Goal: Use online tool/utility: Utilize a website feature to perform a specific function

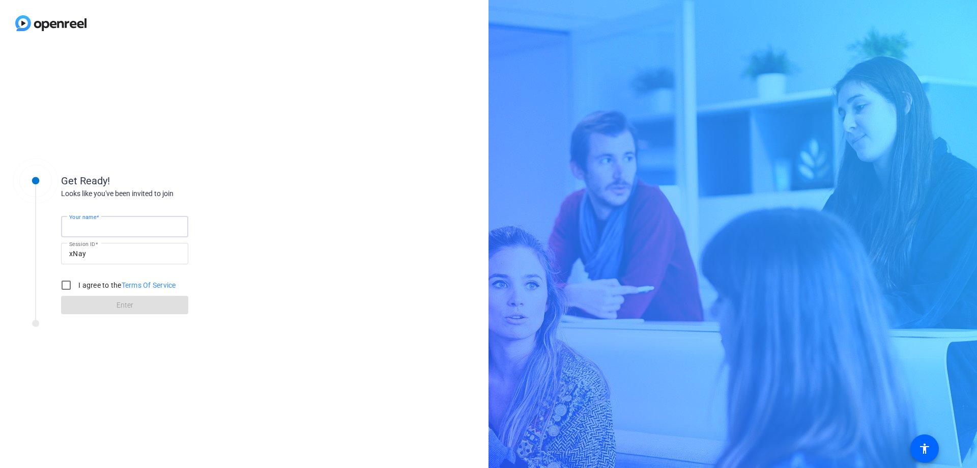
click at [115, 225] on input "Your name" at bounding box center [124, 226] width 111 height 12
type input "[PERSON_NAME]"
click at [67, 284] on input "I agree to the Terms Of Service" at bounding box center [66, 285] width 20 height 20
checkbox input "true"
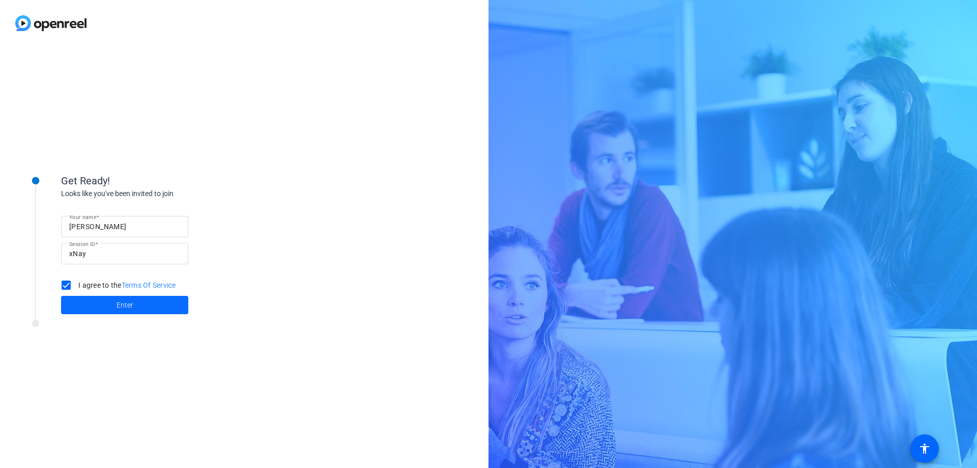
click at [110, 302] on span at bounding box center [124, 305] width 127 height 24
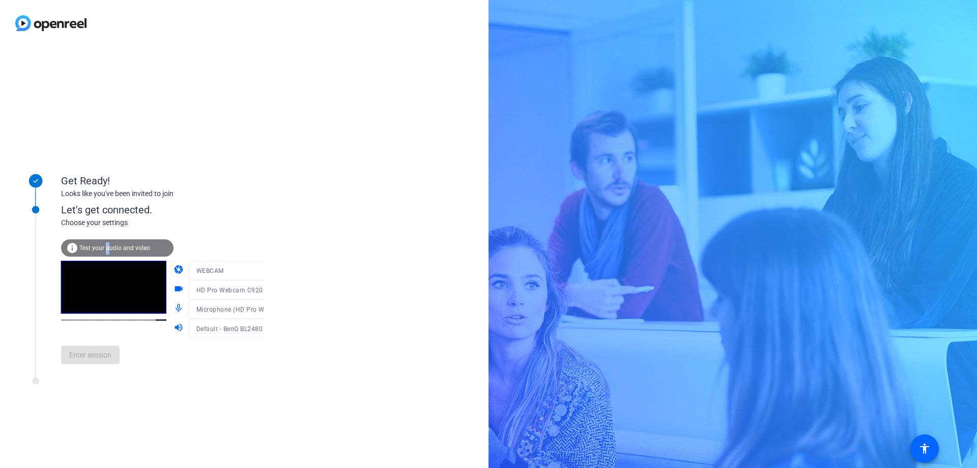
click at [108, 242] on div "info Test your audio and video" at bounding box center [117, 247] width 112 height 17
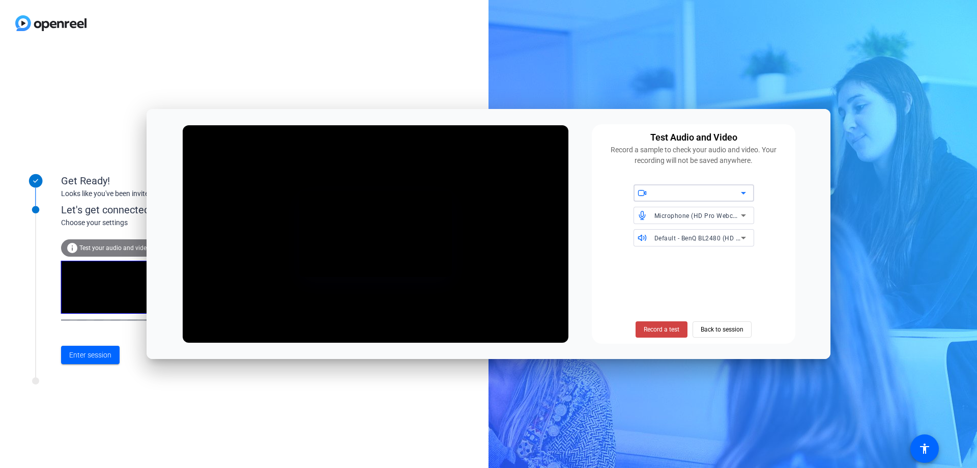
click at [742, 194] on icon at bounding box center [743, 193] width 5 height 3
click at [729, 213] on span "HD Pro Webcam C920 (046d:08e5)" at bounding box center [693, 214] width 103 height 12
click at [713, 330] on span "Back to session" at bounding box center [722, 329] width 43 height 19
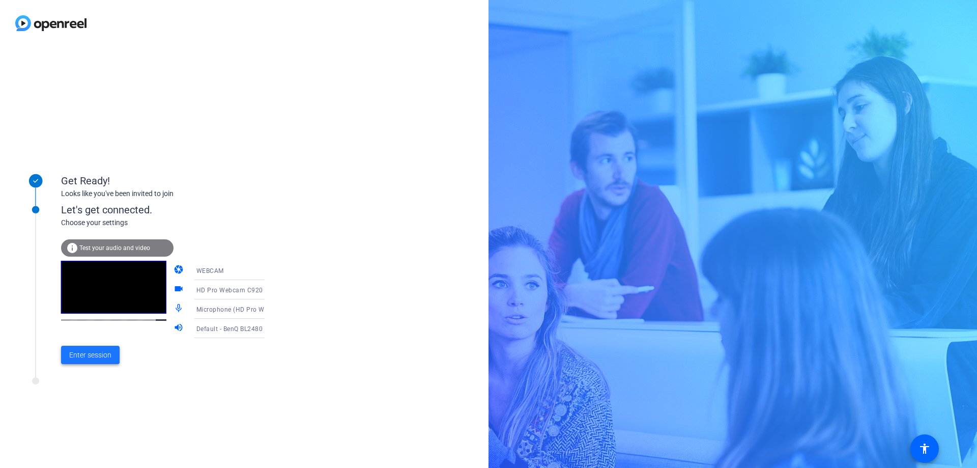
click at [83, 359] on span "Enter session" at bounding box center [90, 355] width 42 height 11
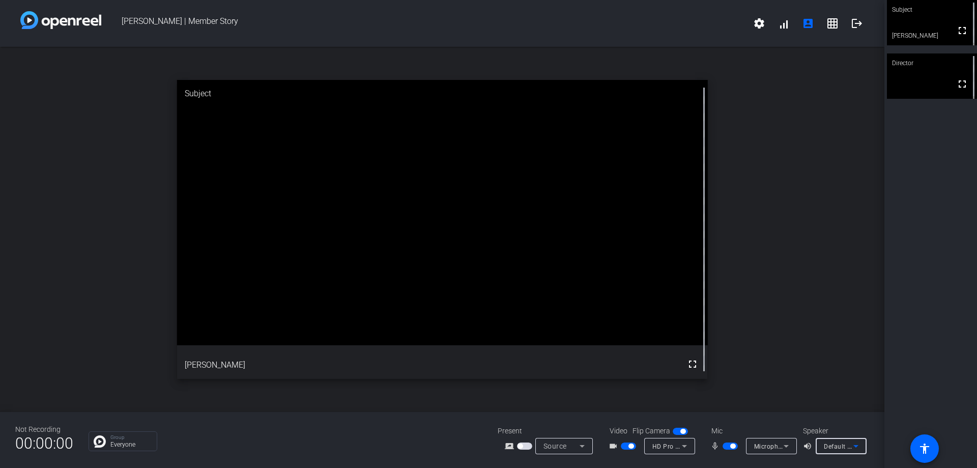
click at [858, 448] on icon at bounding box center [856, 446] width 12 height 12
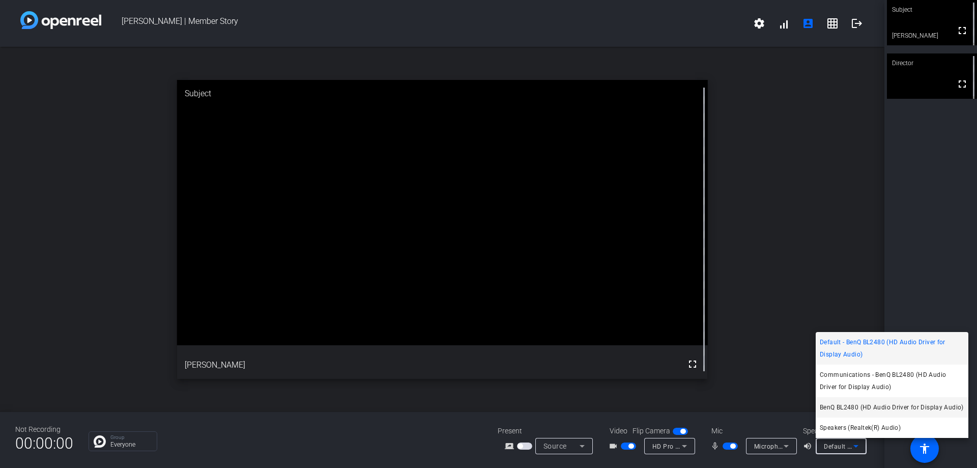
click at [856, 406] on span "BenQ BL2480 (HD Audio Driver for Display Audio)" at bounding box center [892, 407] width 144 height 12
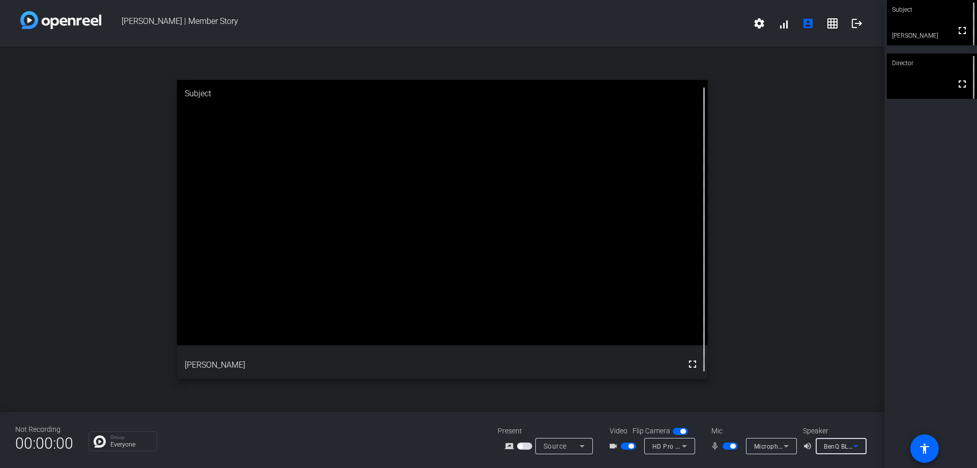
click at [851, 447] on icon at bounding box center [856, 446] width 12 height 12
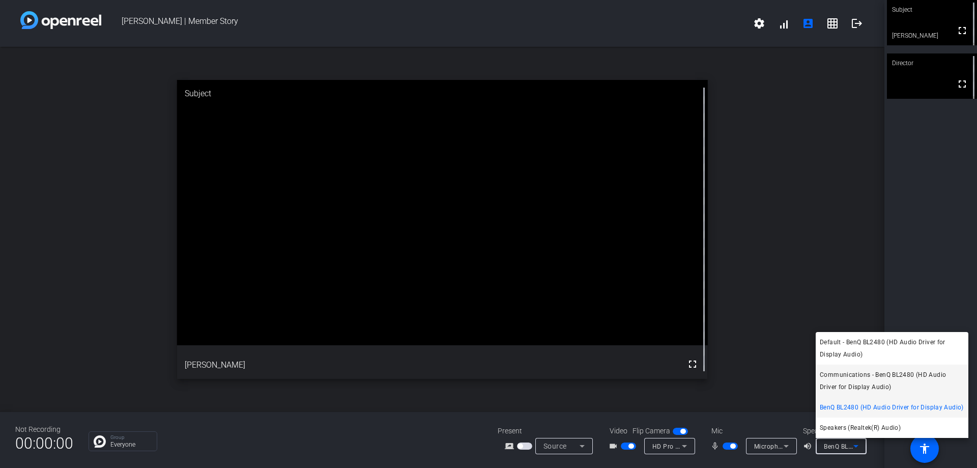
click at [876, 375] on span "Communications - BenQ BL2480 (HD Audio Driver for Display Audio)" at bounding box center [892, 380] width 144 height 24
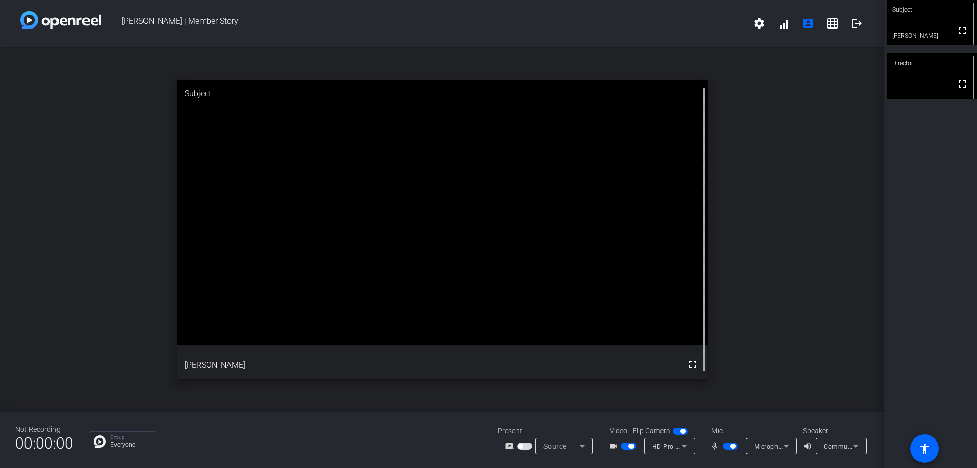
click at [863, 444] on div "Communications - BenQ BL2480 (HD Audio Driver for Display Audio)" at bounding box center [841, 446] width 51 height 16
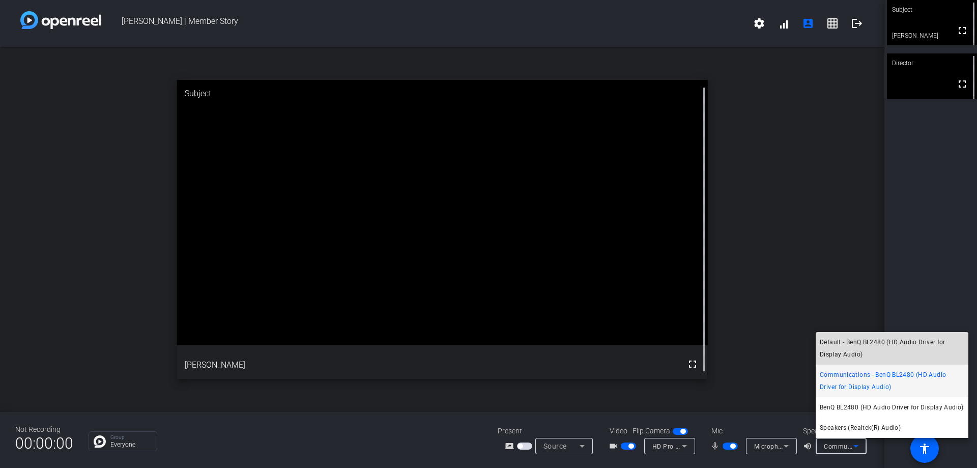
click at [862, 341] on span "Default - BenQ BL2480 (HD Audio Driver for Display Audio)" at bounding box center [892, 348] width 144 height 24
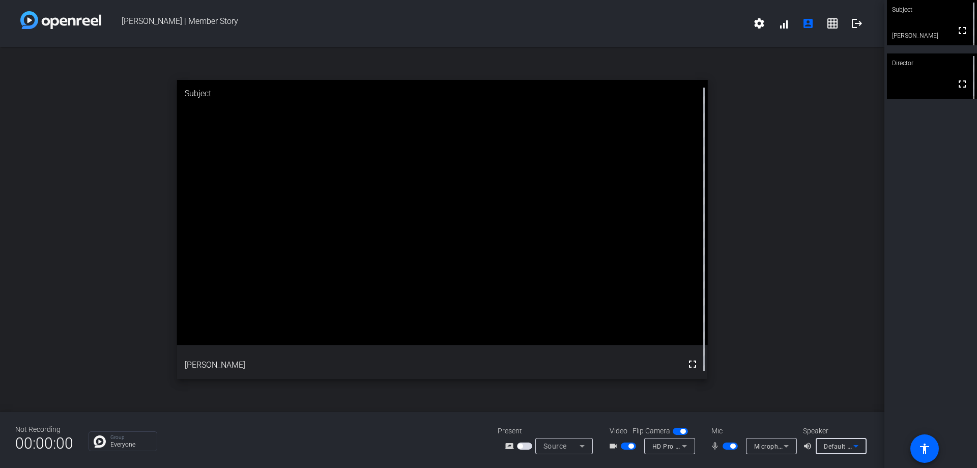
click at [839, 447] on span "Default - BenQ BL2480 (HD Audio Driver for Display Audio)" at bounding box center [911, 446] width 174 height 8
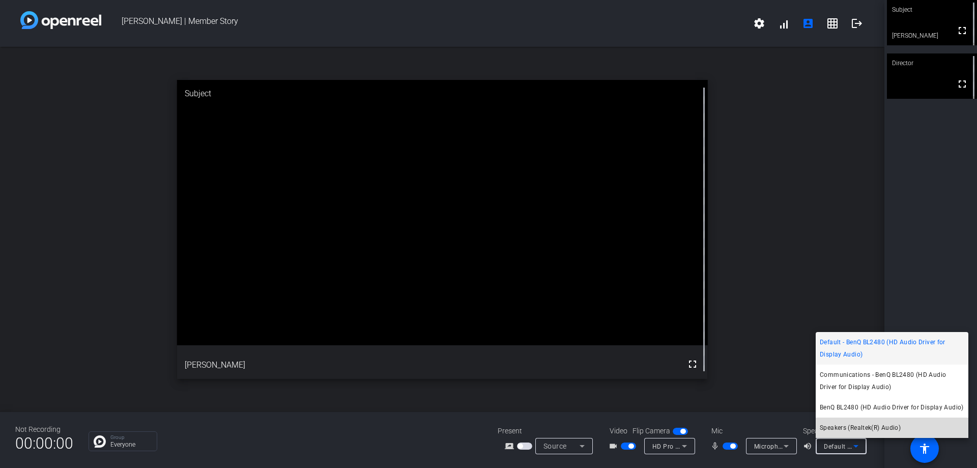
click at [840, 432] on span "Speakers (Realtek(R) Audio)" at bounding box center [860, 427] width 81 height 12
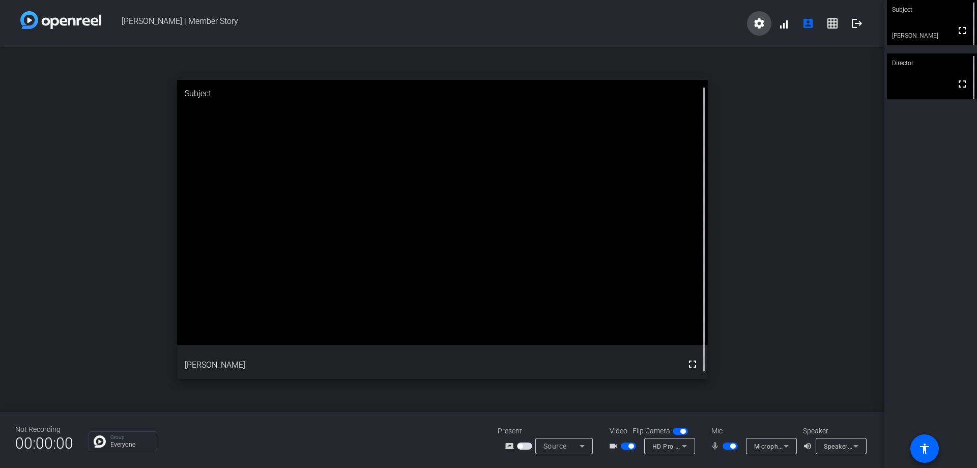
click at [765, 27] on mat-icon "settings" at bounding box center [759, 23] width 12 height 12
click at [786, 447] on div at bounding box center [488, 234] width 977 height 468
click at [805, 444] on mat-icon "volume_up" at bounding box center [809, 446] width 12 height 12
click at [808, 445] on mat-icon "volume_up" at bounding box center [809, 446] width 12 height 12
click at [764, 453] on div at bounding box center [771, 459] width 51 height 11
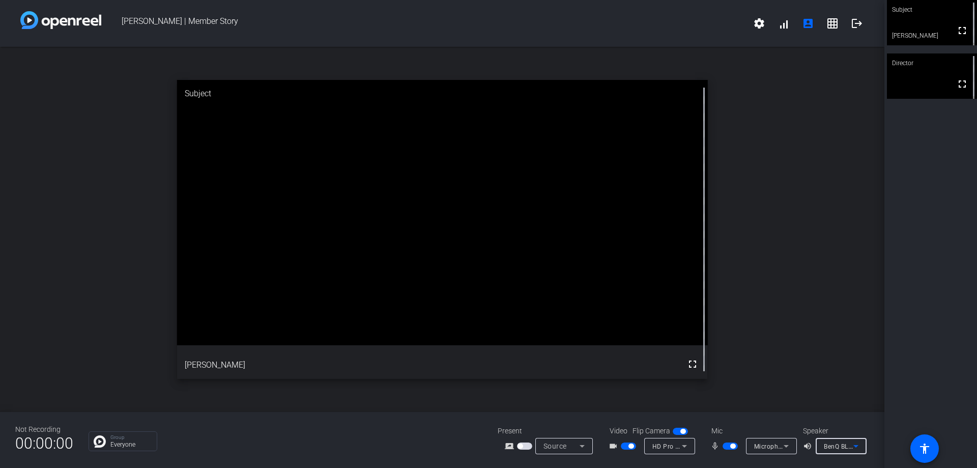
click at [836, 448] on span "BenQ BL2480 (HD Audio Driver for Display Audio)" at bounding box center [897, 446] width 147 height 8
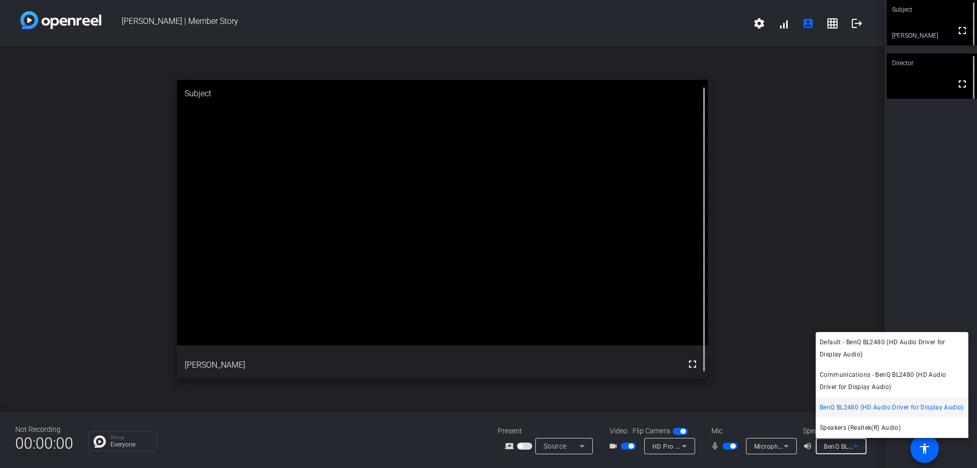
click at [954, 86] on div at bounding box center [488, 234] width 977 height 468
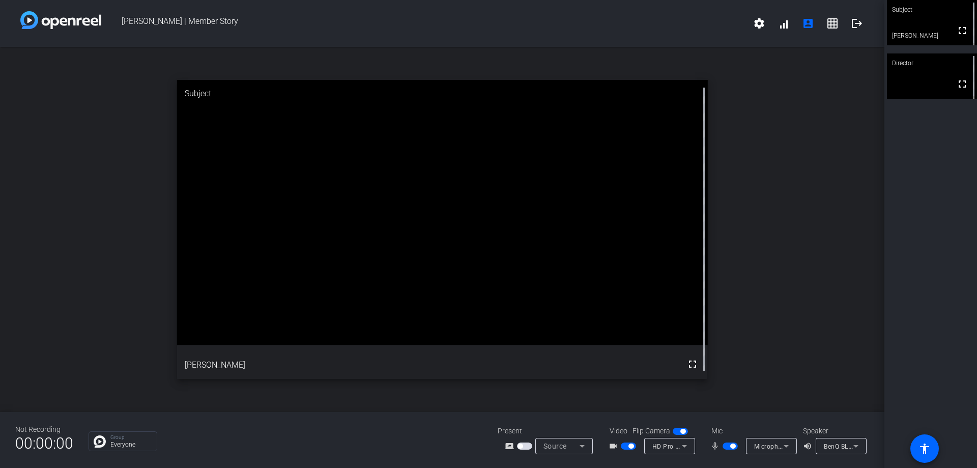
drag, startPoint x: 959, startPoint y: 86, endPoint x: 960, endPoint y: 148, distance: 61.6
click at [960, 86] on mat-icon "fullscreen" at bounding box center [962, 84] width 12 height 12
click at [836, 443] on span "Speakers (Realtek(R) Audio)" at bounding box center [865, 446] width 83 height 8
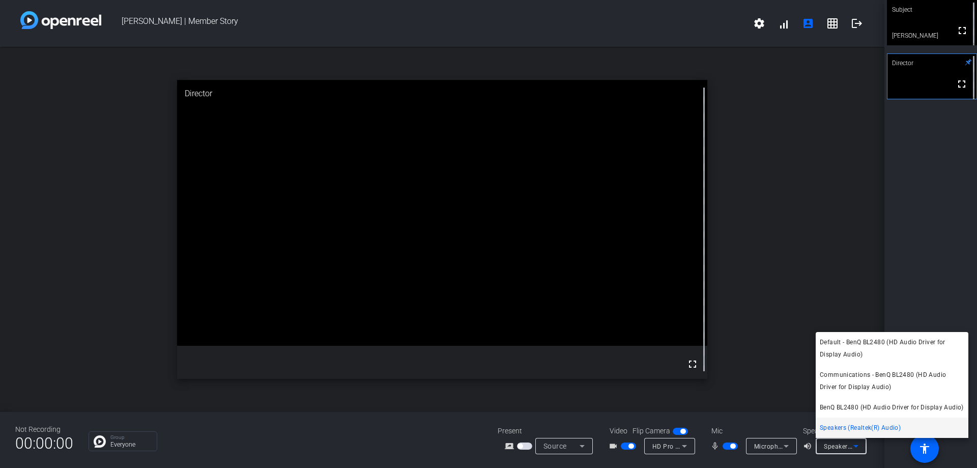
click at [836, 341] on span "Default - BenQ BL2480 (HD Audio Driver for Display Audio)" at bounding box center [892, 348] width 144 height 24
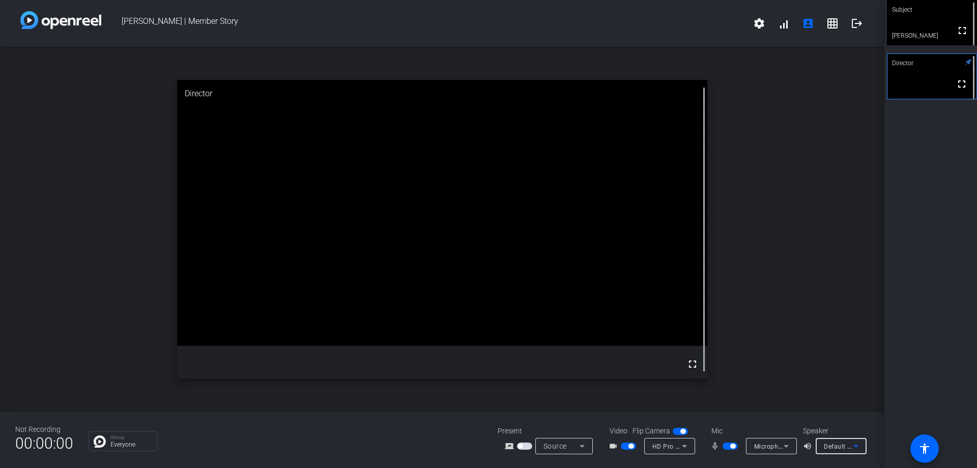
click at [839, 447] on span "Default - BenQ BL2480 (HD Audio Driver for Display Audio)" at bounding box center [911, 446] width 174 height 8
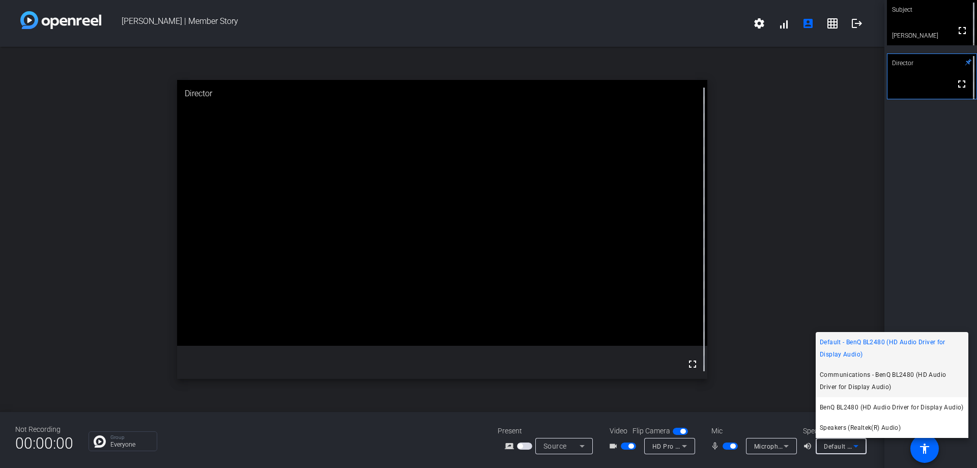
click at [845, 380] on span "Communications - BenQ BL2480 (HD Audio Driver for Display Audio)" at bounding box center [892, 380] width 144 height 24
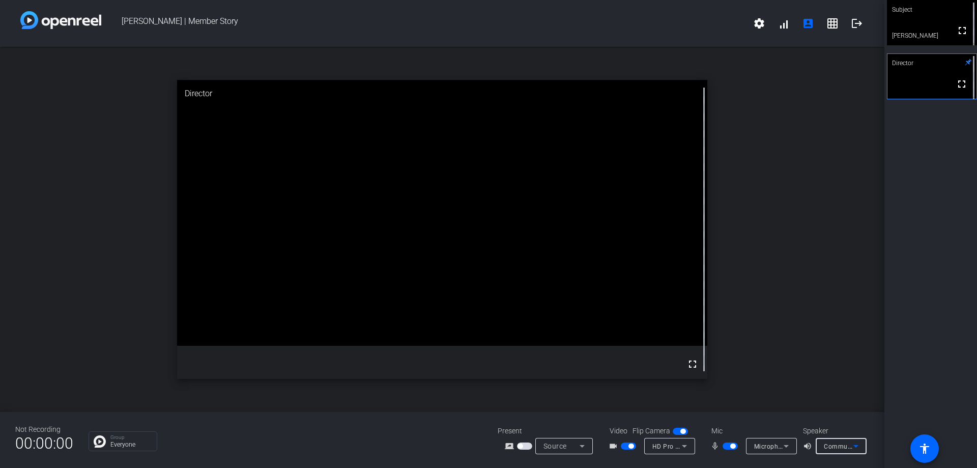
click at [841, 443] on span "Communications - BenQ BL2480 (HD Audio Driver for Display Audio)" at bounding box center [926, 446] width 204 height 8
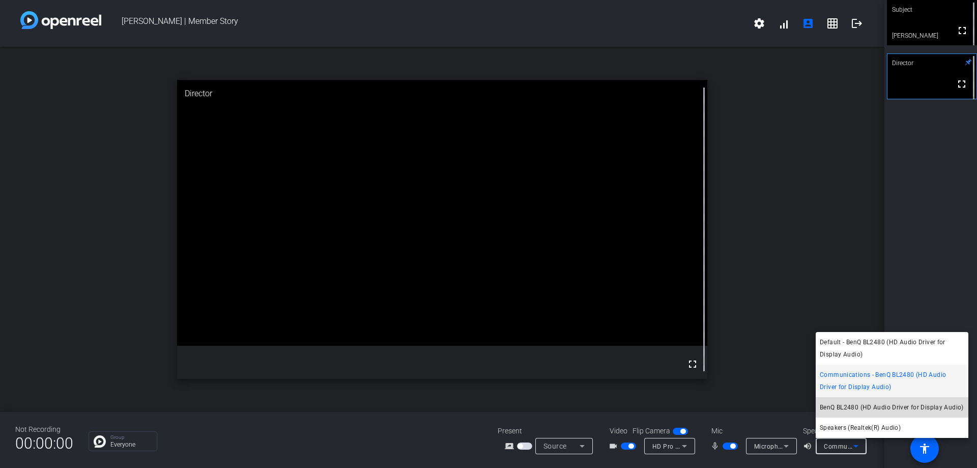
click at [840, 412] on span "BenQ BL2480 (HD Audio Driver for Display Audio)" at bounding box center [892, 407] width 144 height 12
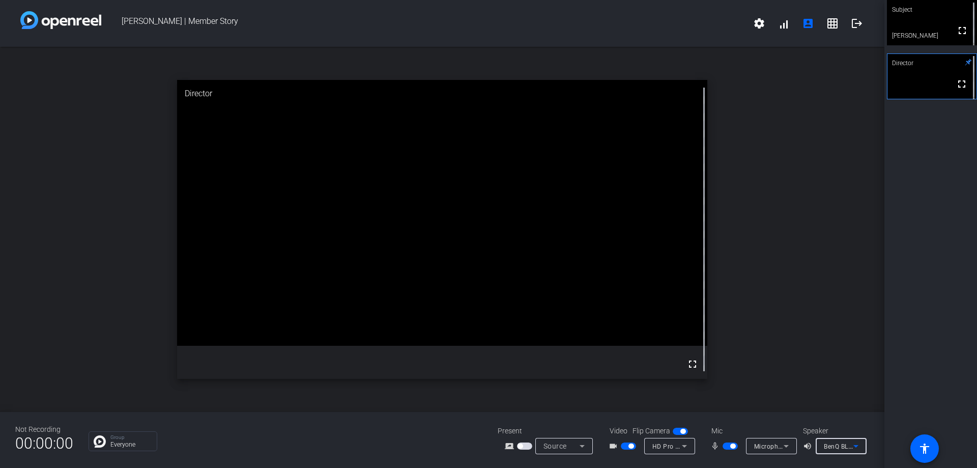
click at [568, 445] on div "Source" at bounding box center [561, 446] width 36 height 12
click at [783, 25] on div at bounding box center [488, 234] width 977 height 468
click at [784, 25] on span at bounding box center [783, 23] width 24 height 24
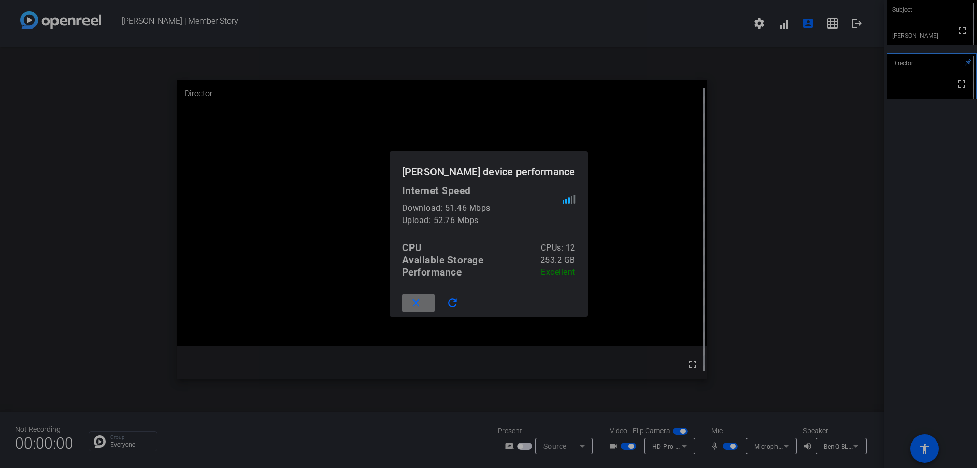
click at [412, 309] on mat-icon "close" at bounding box center [416, 303] width 13 height 13
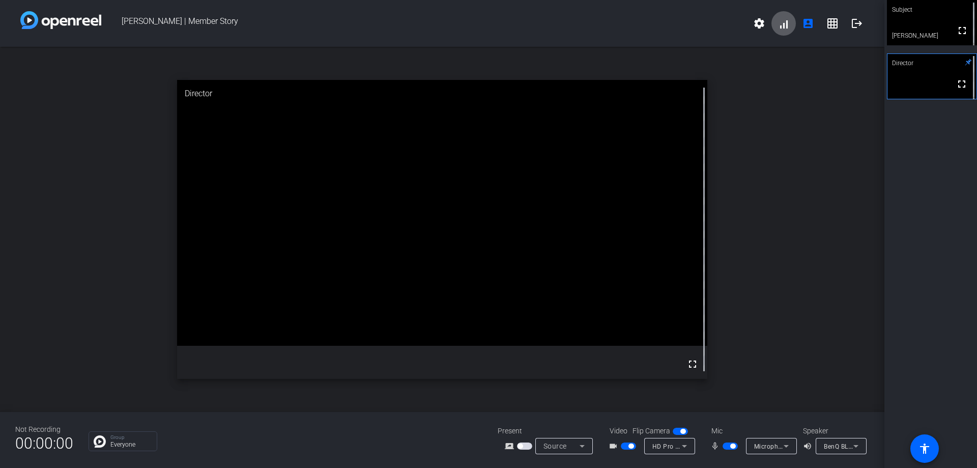
click at [832, 443] on span "BenQ BL2480 (HD Audio Driver for Display Audio)" at bounding box center [897, 446] width 147 height 8
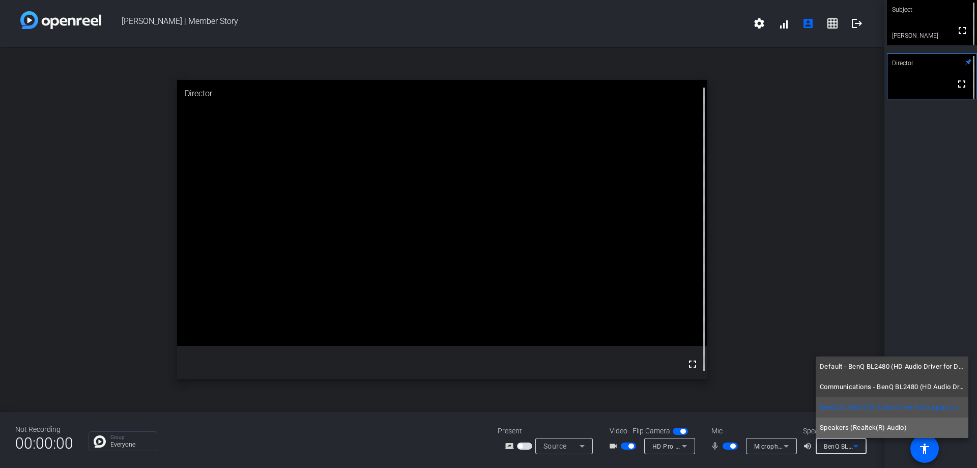
click at [836, 429] on span "Speakers (Realtek(R) Audio)" at bounding box center [863, 427] width 87 height 12
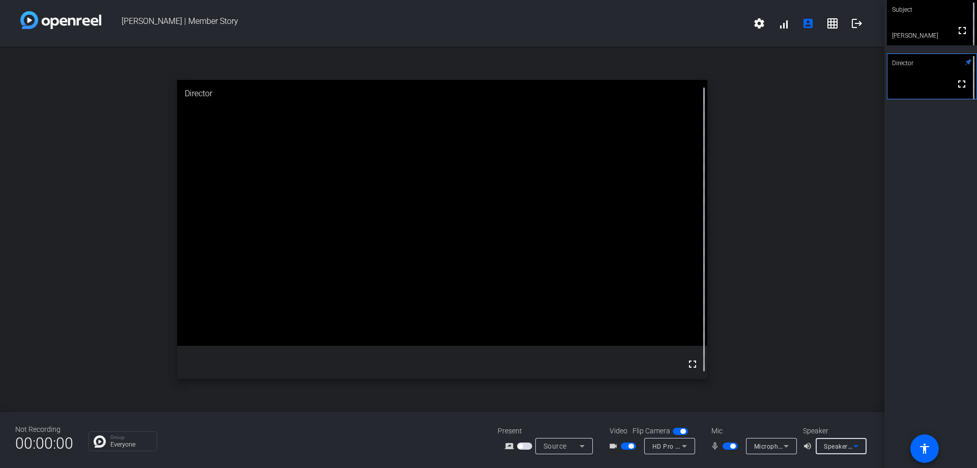
click at [839, 447] on span "Speakers (Realtek(R) Audio)" at bounding box center [865, 446] width 83 height 8
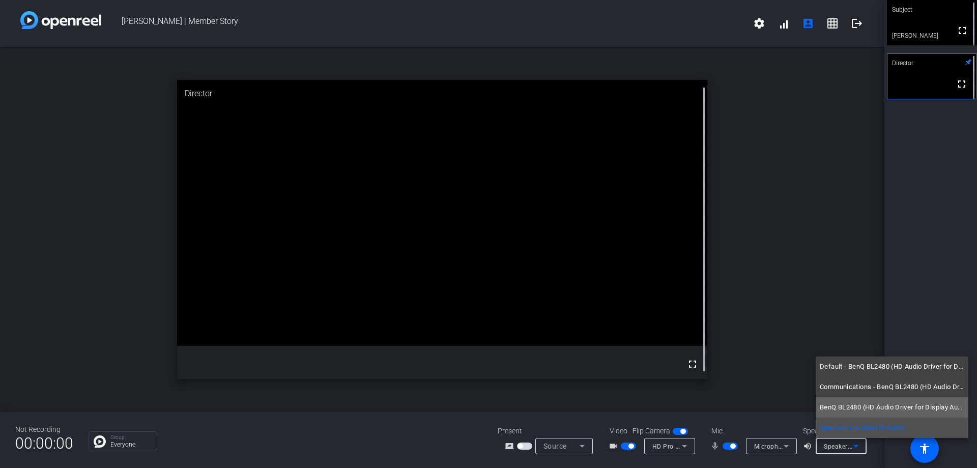
click at [856, 406] on span "BenQ BL2480 (HD Audio Driver for Display Audio)" at bounding box center [892, 407] width 144 height 12
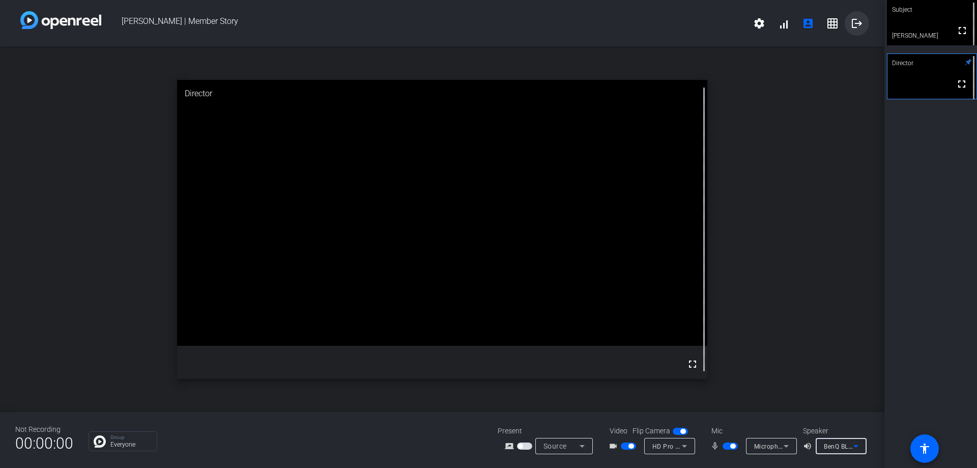
click at [857, 28] on mat-icon "logout" at bounding box center [857, 23] width 12 height 12
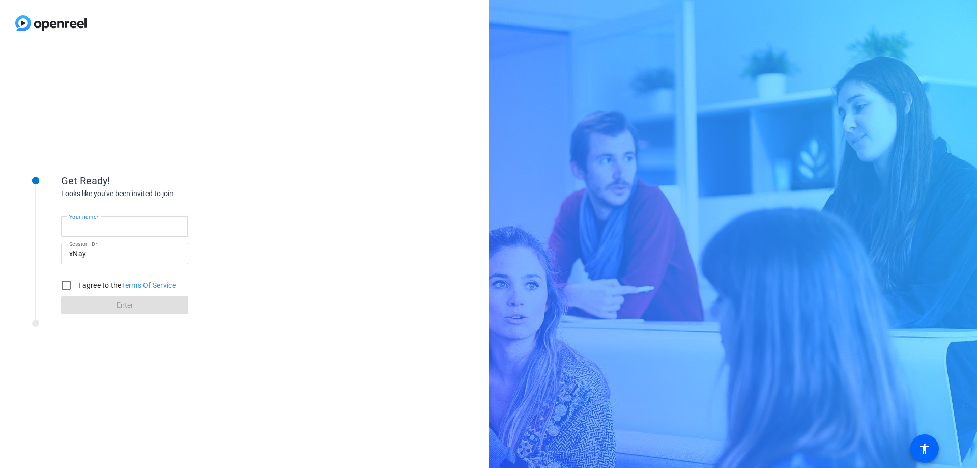
click at [127, 225] on input "Your name" at bounding box center [124, 226] width 111 height 12
type input "[PERSON_NAME]"
click at [65, 285] on input "I agree to the Terms Of Service" at bounding box center [66, 285] width 20 height 20
checkbox input "true"
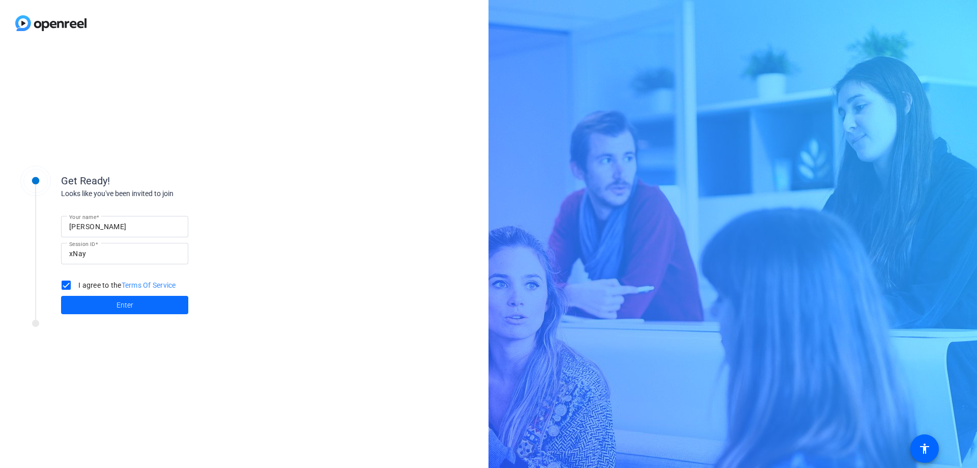
click at [118, 302] on span "Enter" at bounding box center [125, 305] width 17 height 11
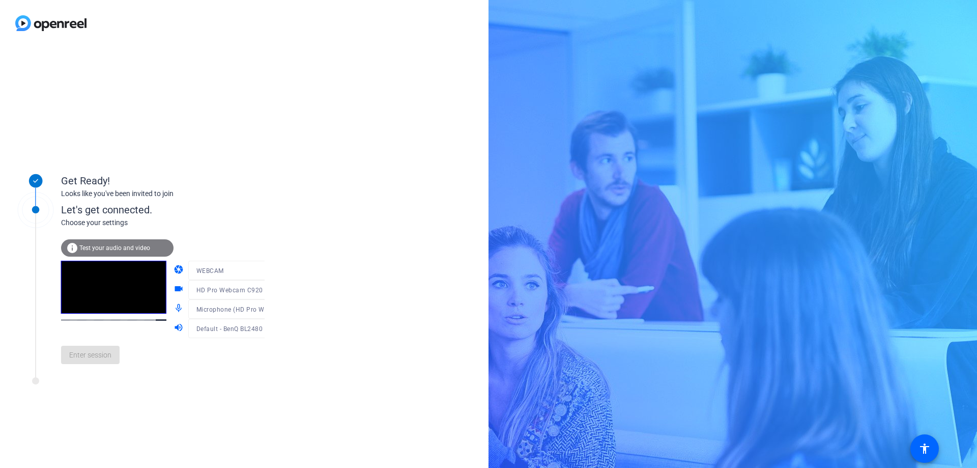
click at [119, 251] on span "Test your audio and video" at bounding box center [114, 247] width 71 height 7
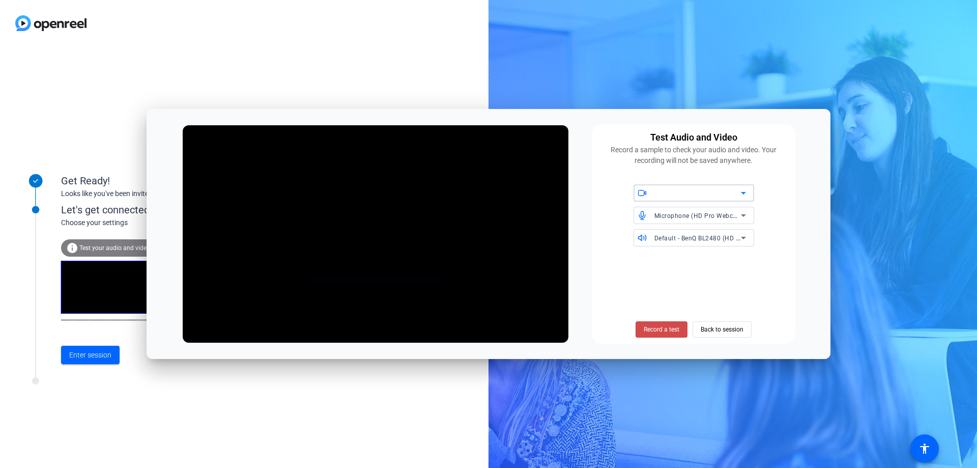
click at [657, 328] on span "Record a test" at bounding box center [662, 329] width 36 height 9
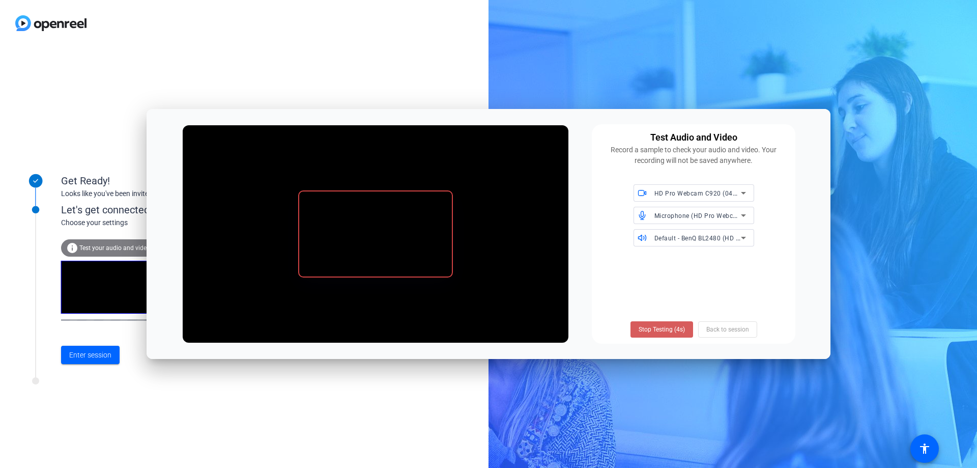
click at [657, 328] on span "Stop Testing (4s)" at bounding box center [662, 329] width 46 height 9
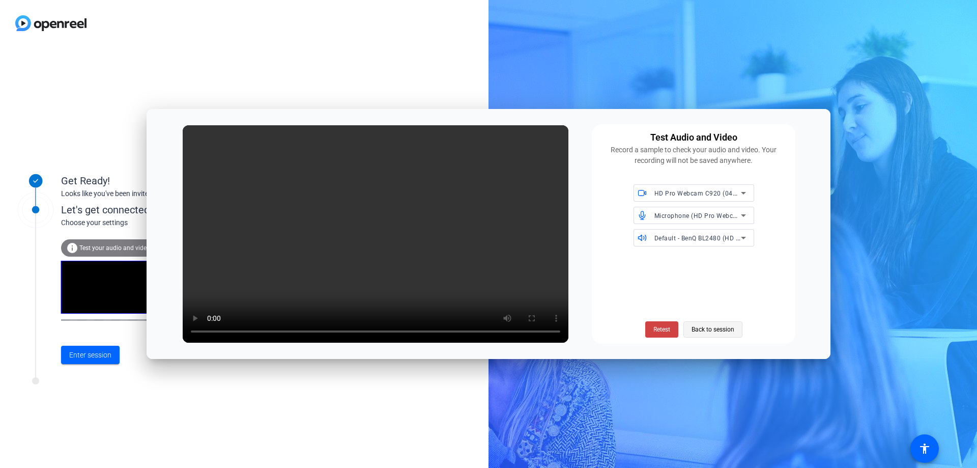
click at [718, 329] on span "Back to session" at bounding box center [712, 329] width 43 height 19
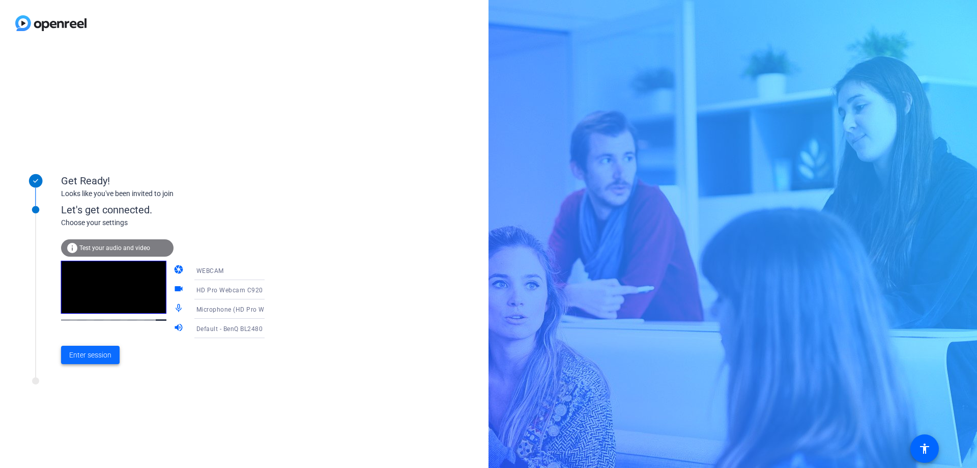
click at [94, 354] on span "Enter session" at bounding box center [90, 355] width 42 height 11
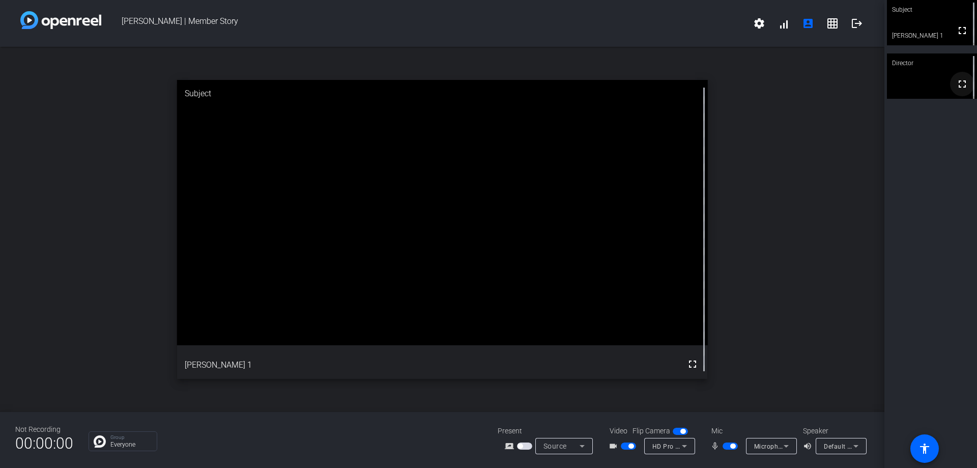
click at [956, 86] on mat-icon "fullscreen" at bounding box center [962, 84] width 12 height 12
